Goal: Go to known website: Access a specific website the user already knows

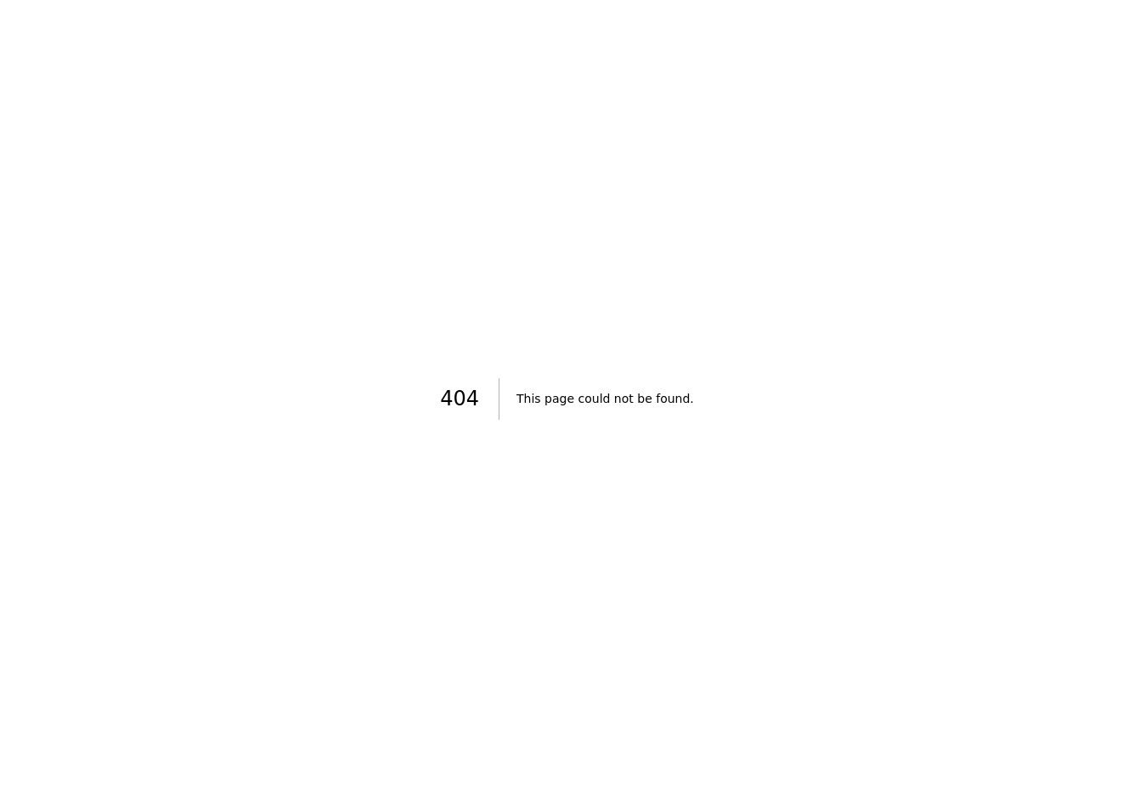
click at [382, 14] on div "404 This page could not be found." at bounding box center [567, 399] width 1134 height 798
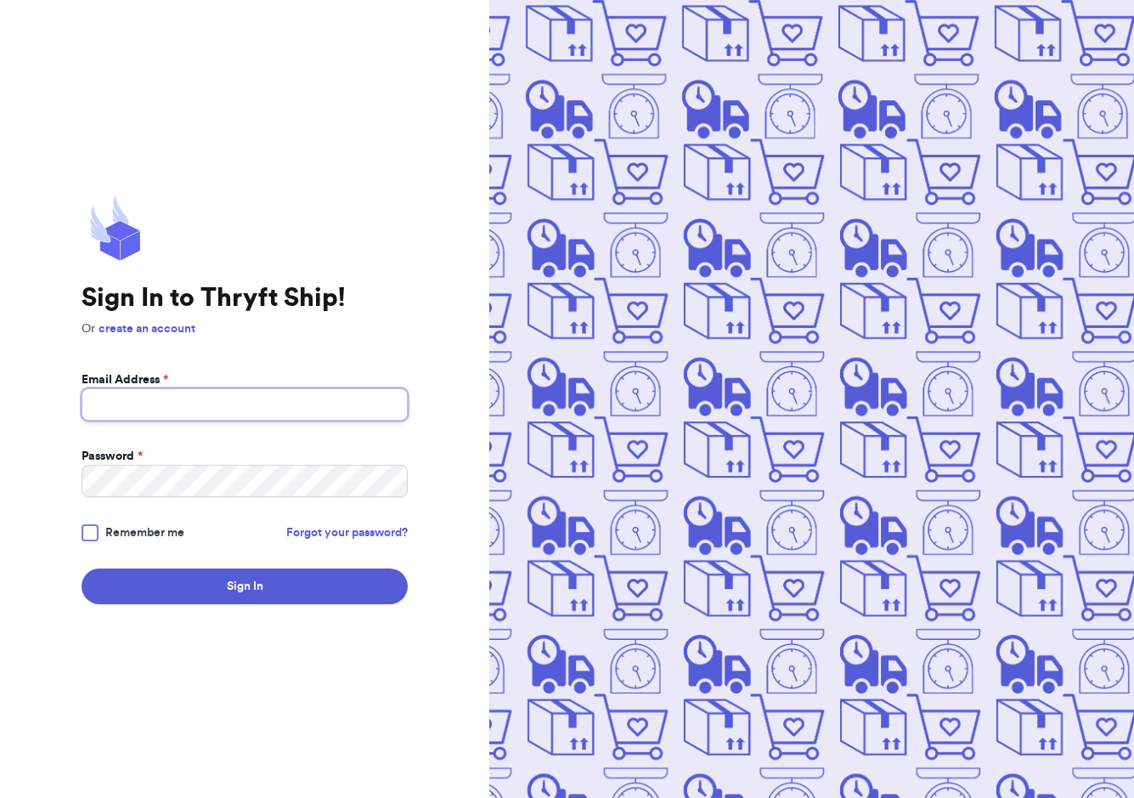
type input "[EMAIL_ADDRESS][DOMAIN_NAME]"
click at [93, 531] on div at bounding box center [90, 532] width 17 height 17
click at [0, 0] on input "Remember me" at bounding box center [0, 0] width 0 height 0
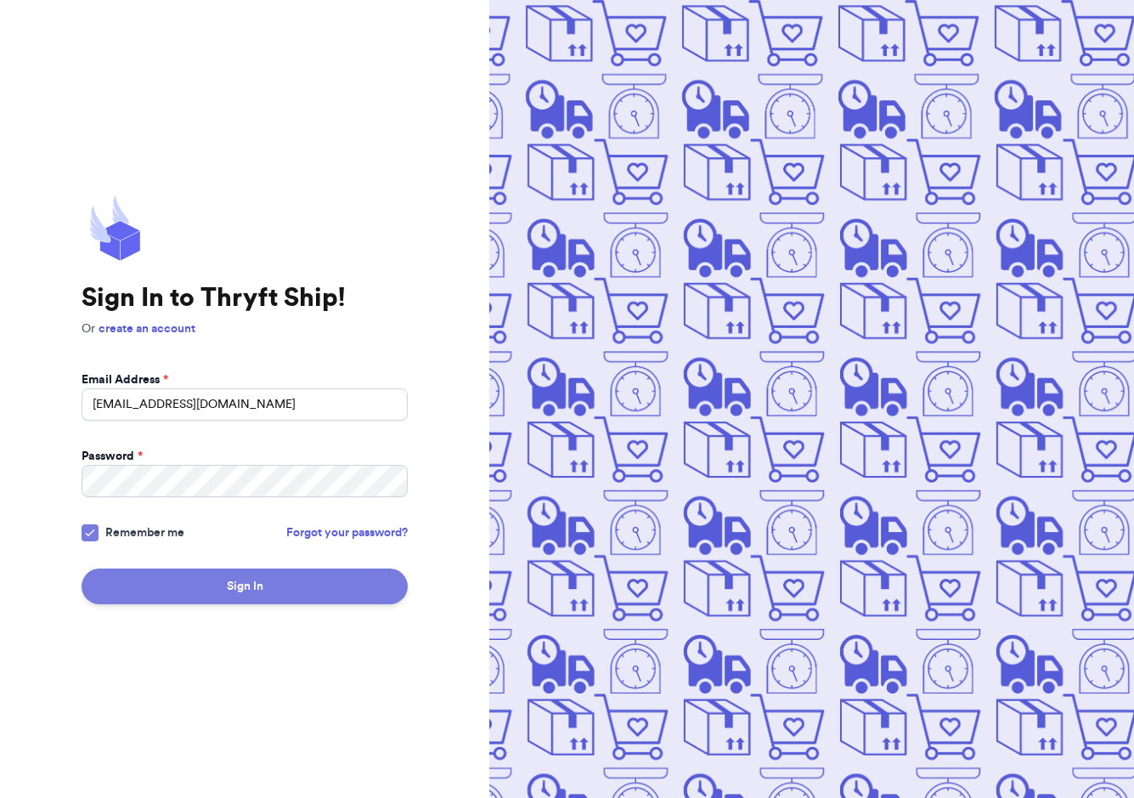
click at [172, 568] on button "Sign In" at bounding box center [245, 586] width 326 height 36
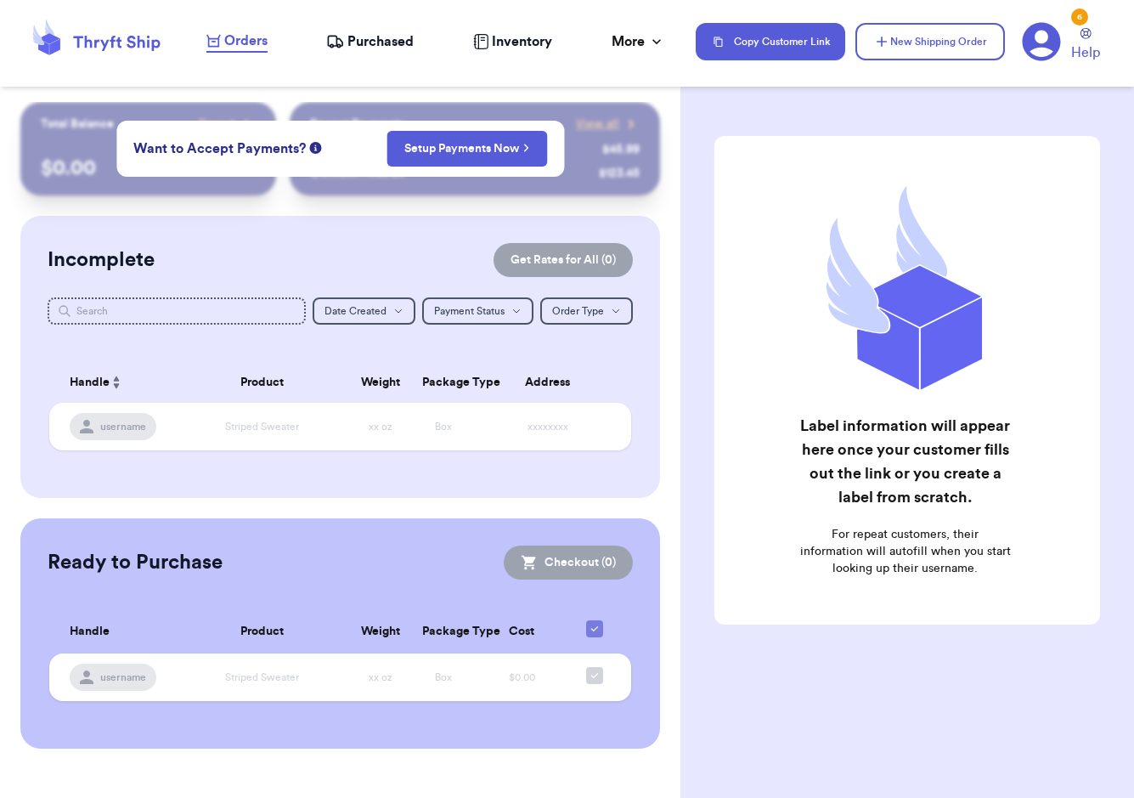
click at [374, 39] on span "Purchased" at bounding box center [381, 41] width 66 height 20
